Goal: Information Seeking & Learning: Find specific fact

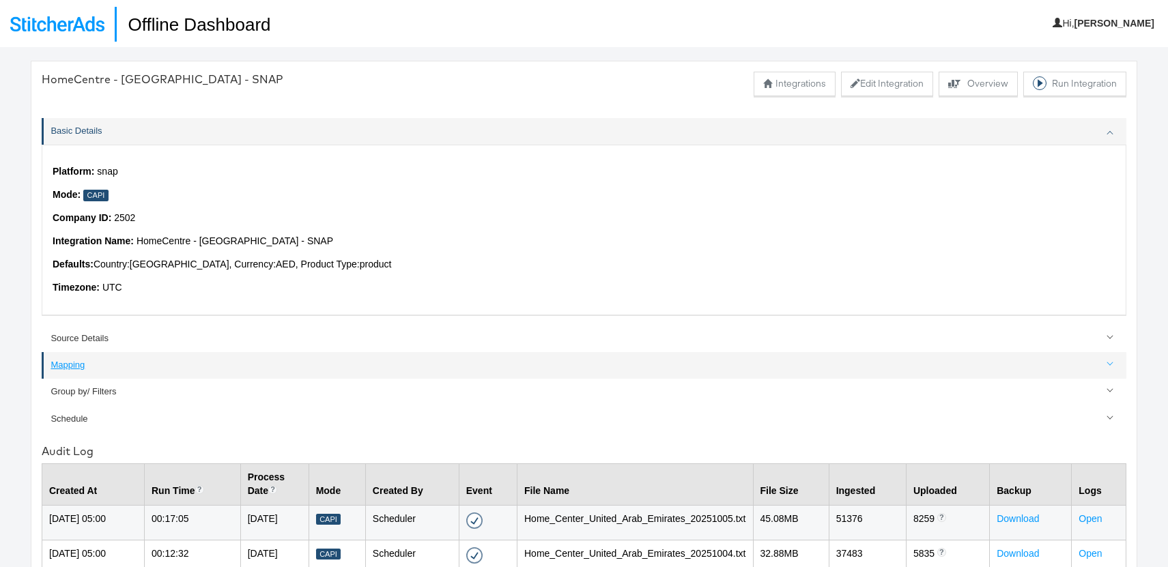
scroll to position [104, 0]
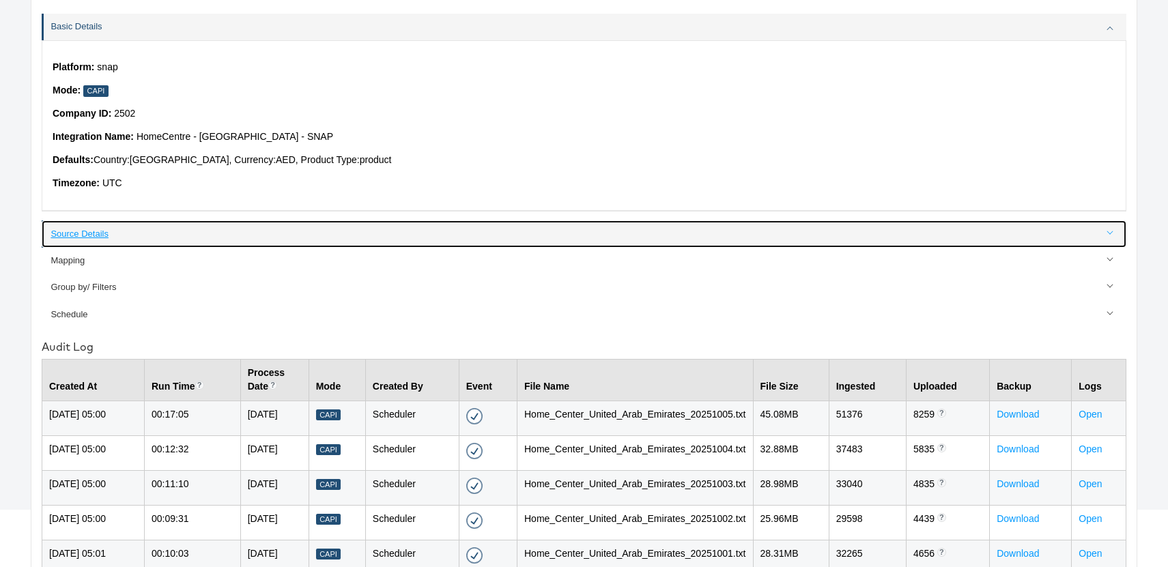
click at [93, 221] on link "Source Details" at bounding box center [584, 233] width 1084 height 27
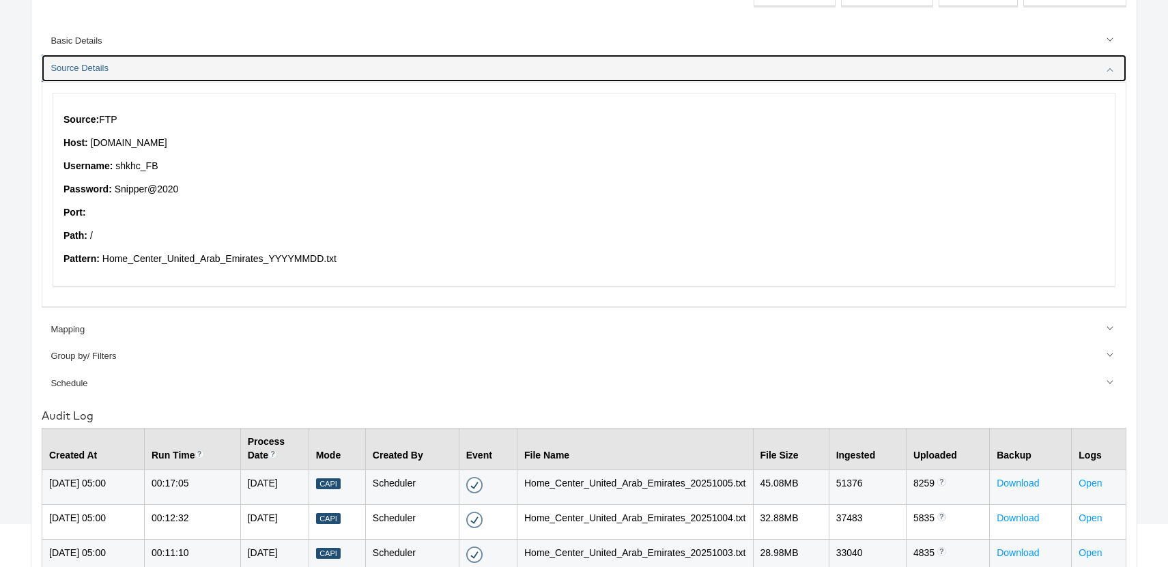
scroll to position [89, 0]
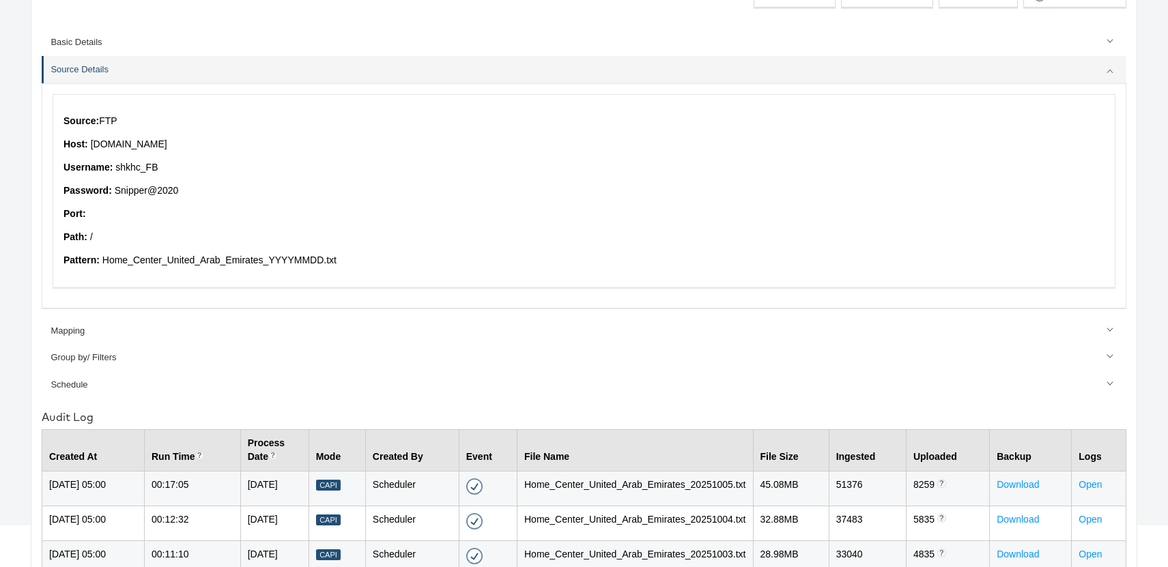
drag, startPoint x: 91, startPoint y: 143, endPoint x: 221, endPoint y: 144, distance: 130.3
click at [221, 144] on p "Host: [DOMAIN_NAME]" at bounding box center [583, 145] width 1041 height 14
copy p "[DOMAIN_NAME]"
click at [121, 164] on p "Username: shkhc_FB" at bounding box center [583, 168] width 1041 height 14
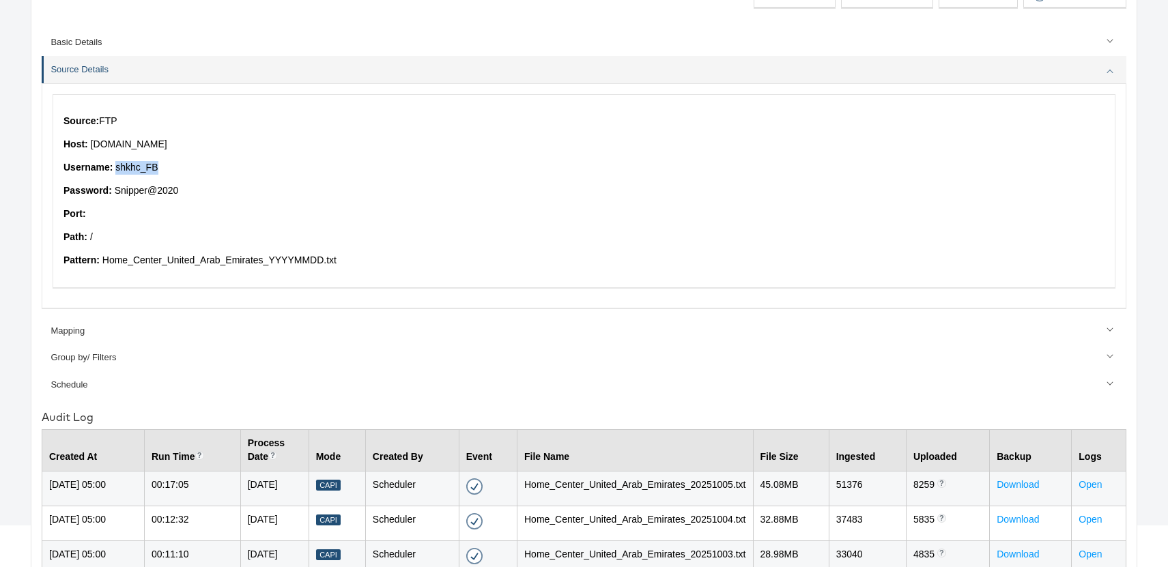
copy p "shkhc_FB"
drag, startPoint x: 115, startPoint y: 190, endPoint x: 200, endPoint y: 188, distance: 84.7
click at [200, 188] on p "Password: Snipper@2020" at bounding box center [583, 191] width 1041 height 14
copy p "Snipper@2020"
drag, startPoint x: 252, startPoint y: 257, endPoint x: 325, endPoint y: 259, distance: 73.0
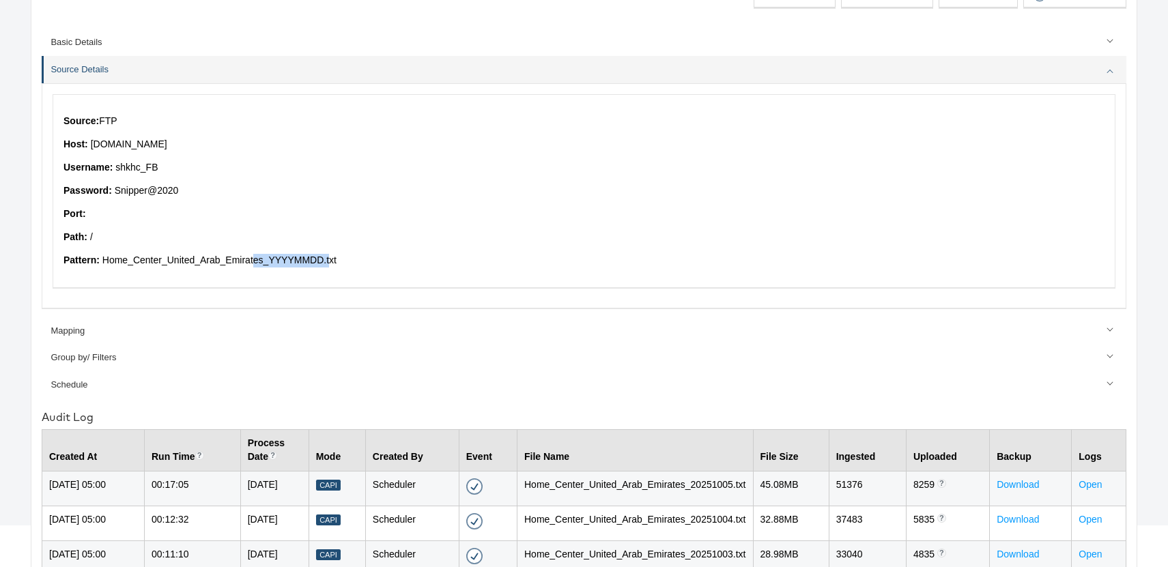
click at [325, 259] on p "Pattern: Home_Center_United_Arab_Emirates _YYYYMMDD. txt" at bounding box center [583, 261] width 1041 height 14
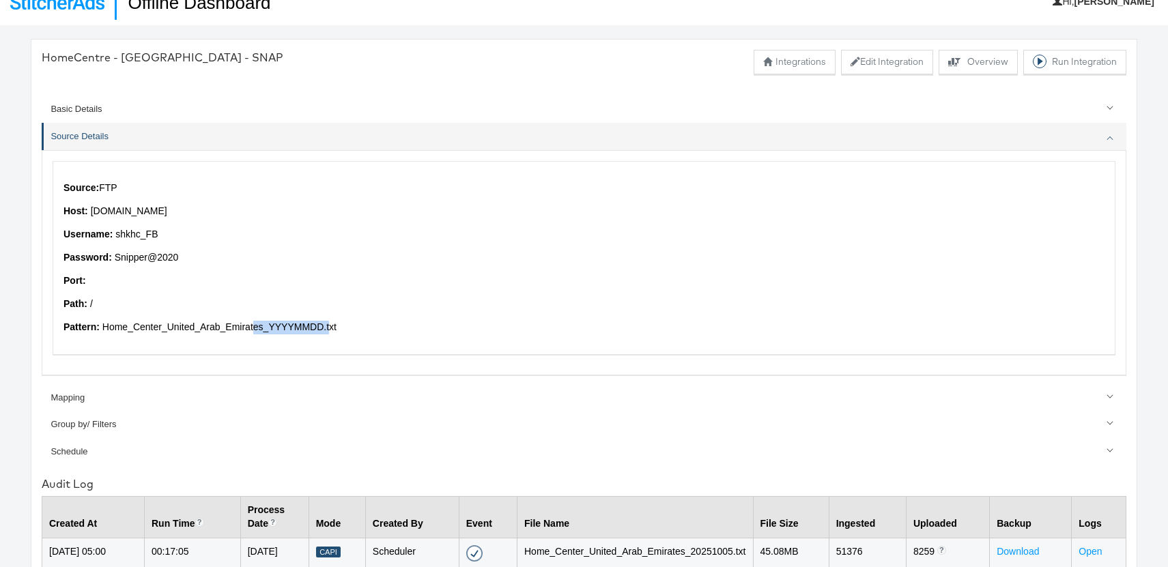
scroll to position [0, 0]
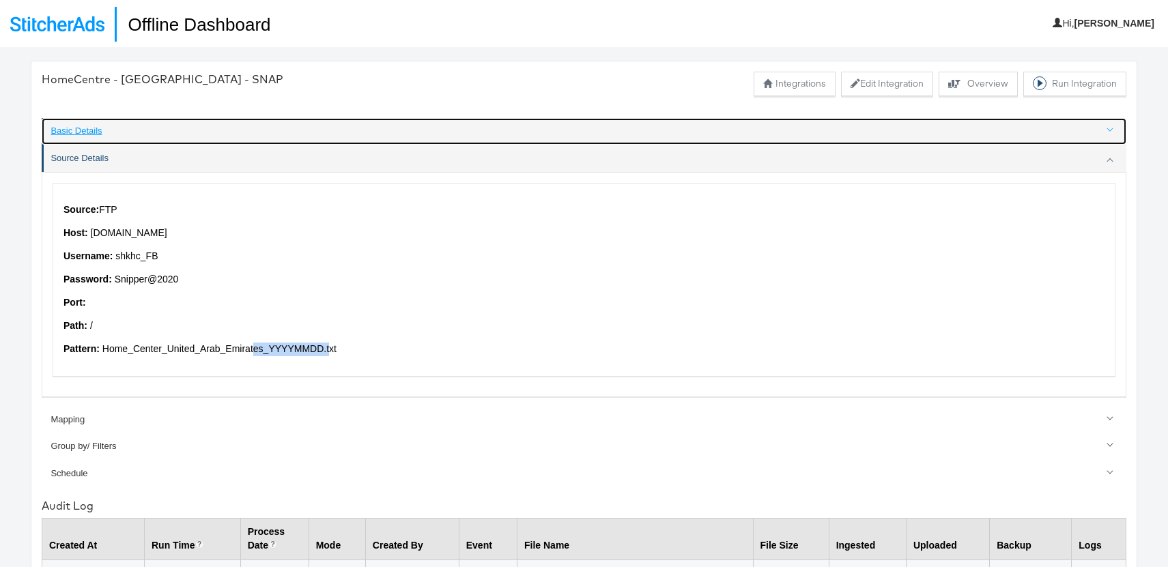
click at [83, 128] on div "Basic Details" at bounding box center [584, 131] width 1068 height 13
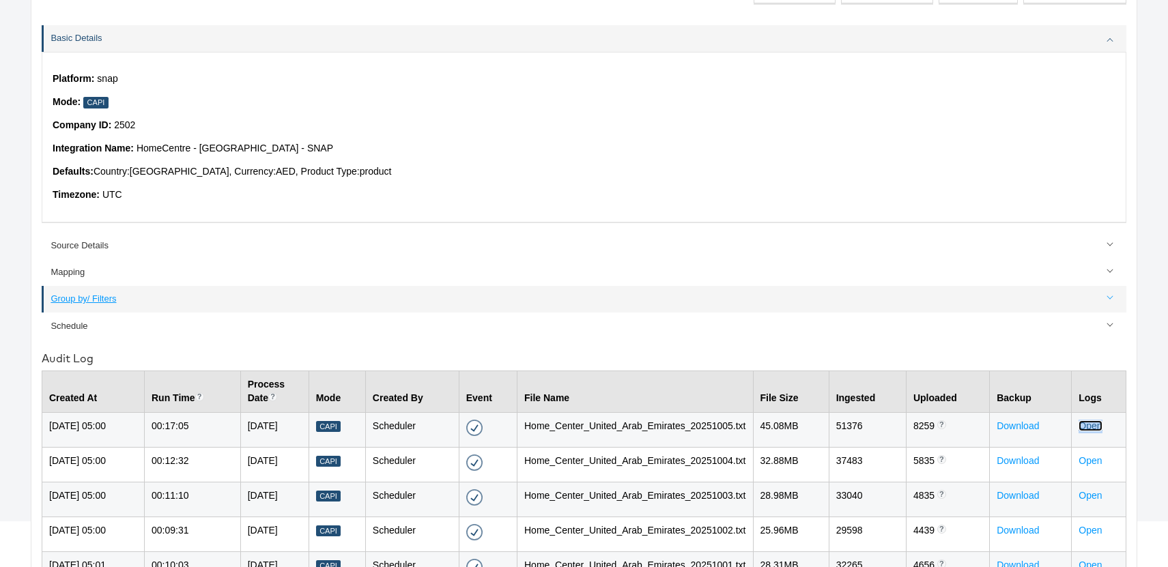
scroll to position [142, 0]
